Goal: Navigation & Orientation: Find specific page/section

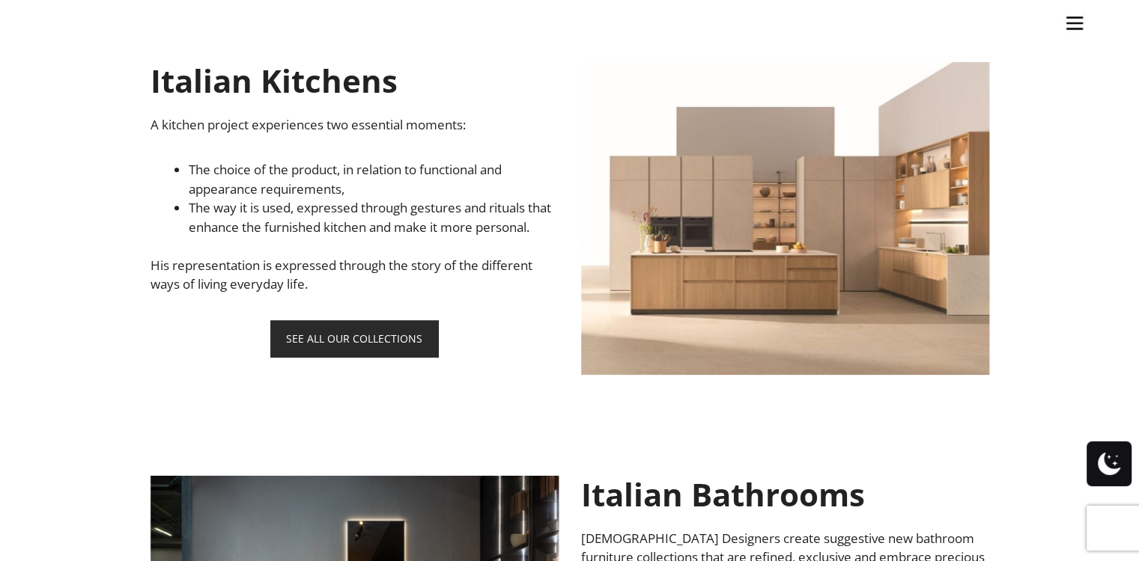
scroll to position [889, 0]
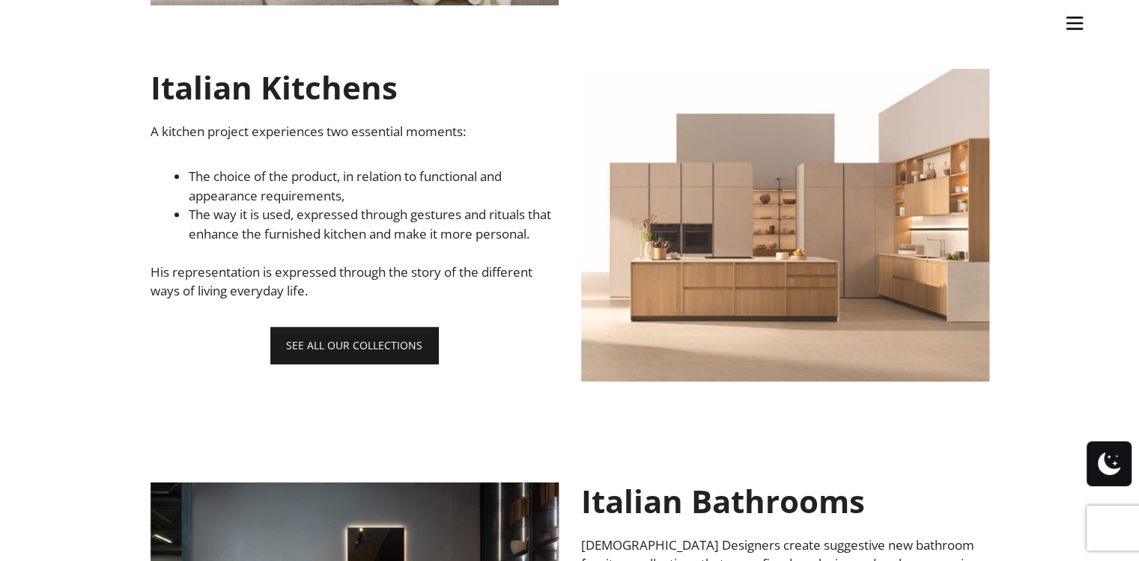
click at [393, 360] on link "SEE ALL OUR COLLECTIONS" at bounding box center [354, 345] width 168 height 37
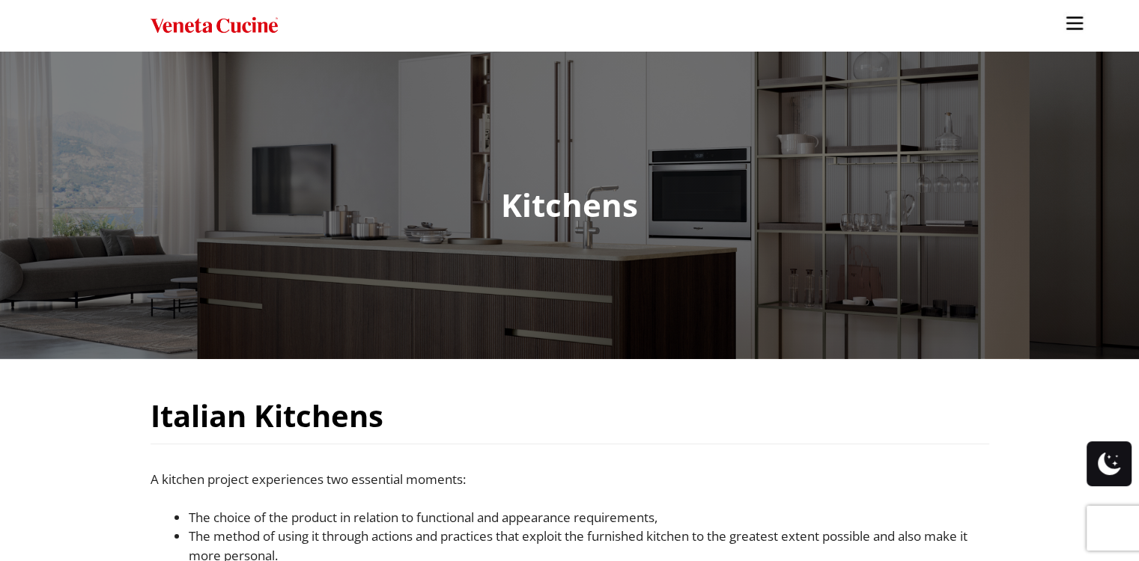
click at [158, 61] on ul "Kitchens Projects Other Products Bathrooms Closets Italian Doors About Blog Con…" at bounding box center [569, 280] width 1139 height 561
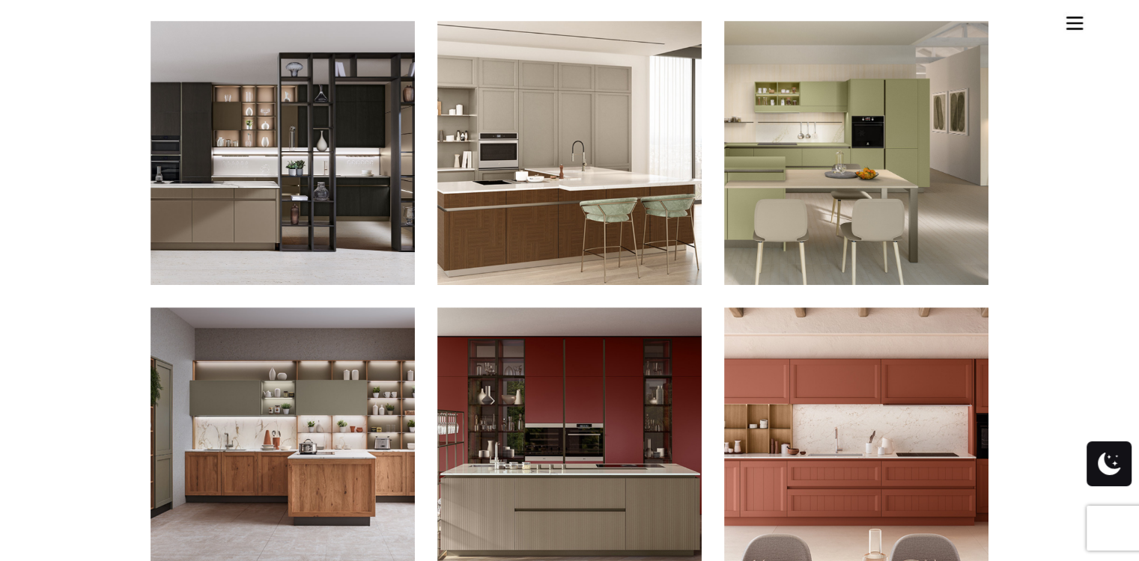
scroll to position [782, 0]
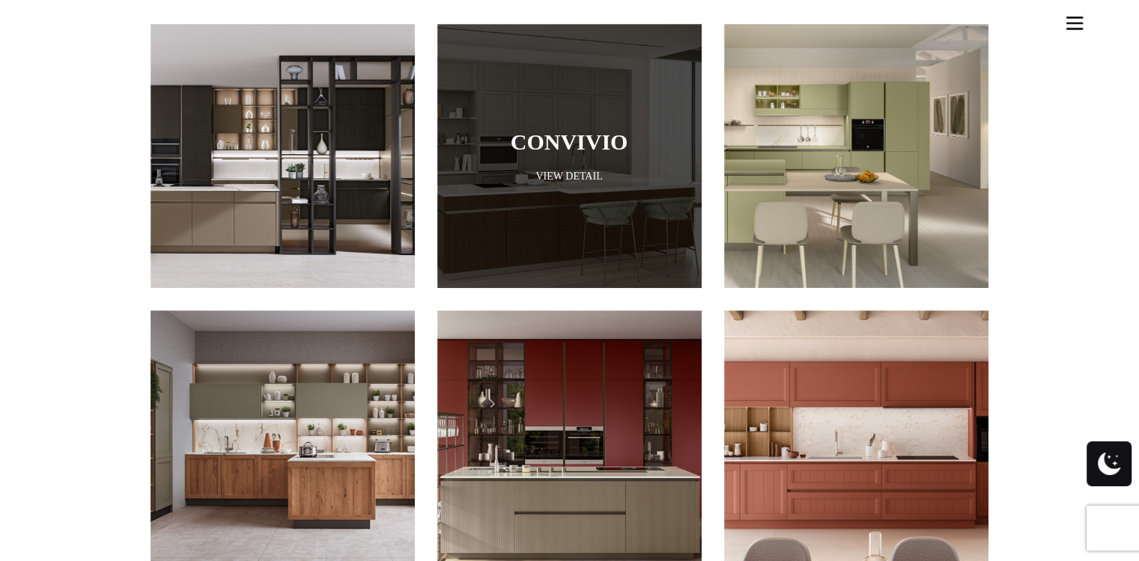
click at [660, 103] on div at bounding box center [569, 156] width 264 height 264
click at [574, 169] on link "View Detail" at bounding box center [569, 176] width 264 height 14
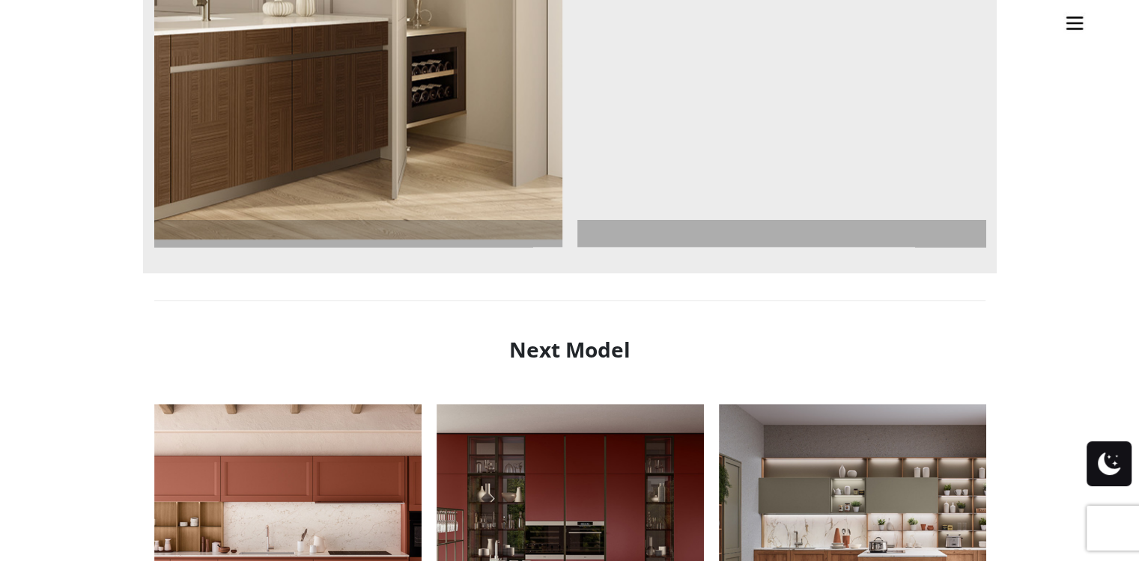
scroll to position [914, 0]
